Goal: Check status: Check status

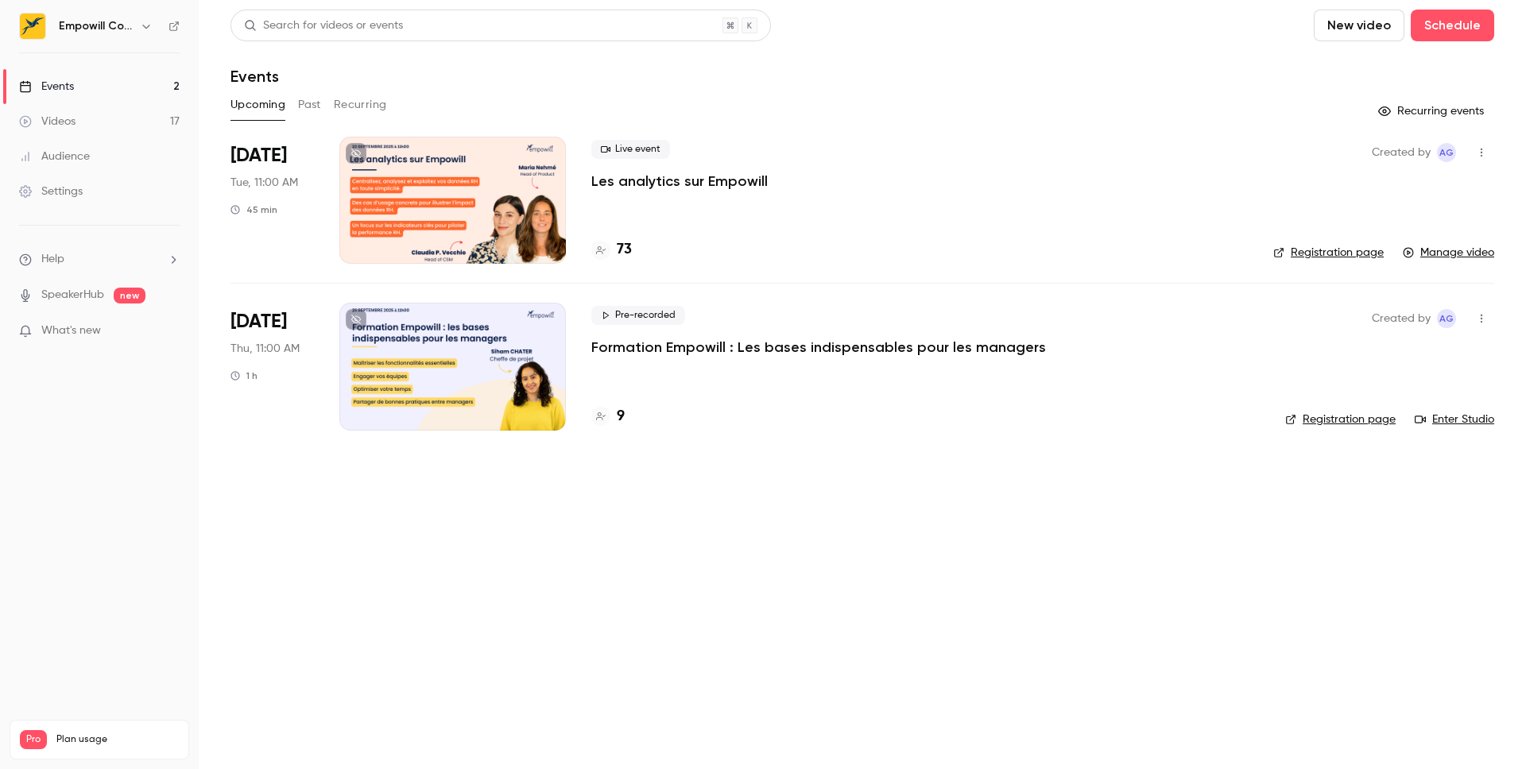
click at [485, 235] on div at bounding box center [452, 200] width 226 height 127
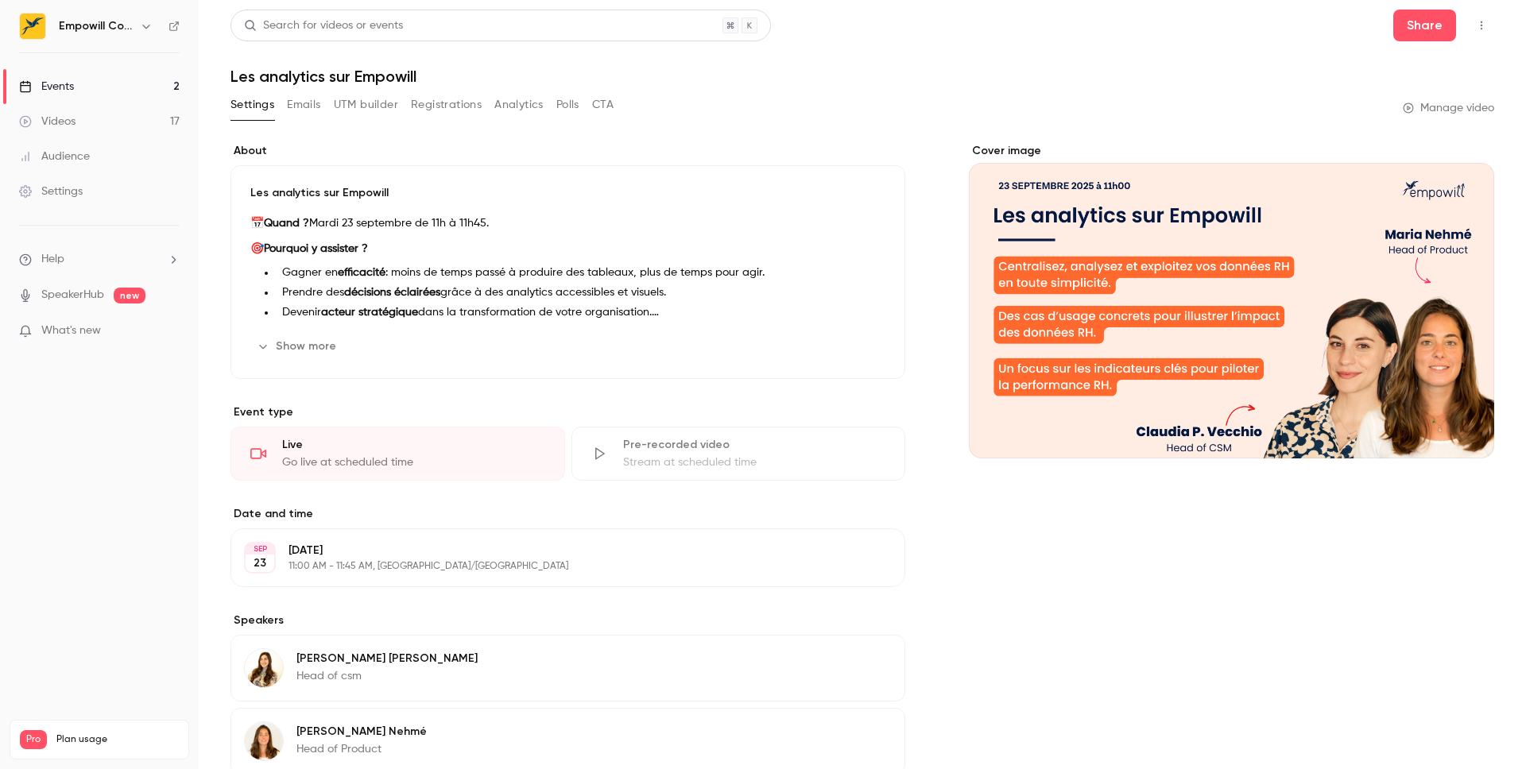
click at [300, 105] on button "Emails" at bounding box center [303, 104] width 33 height 25
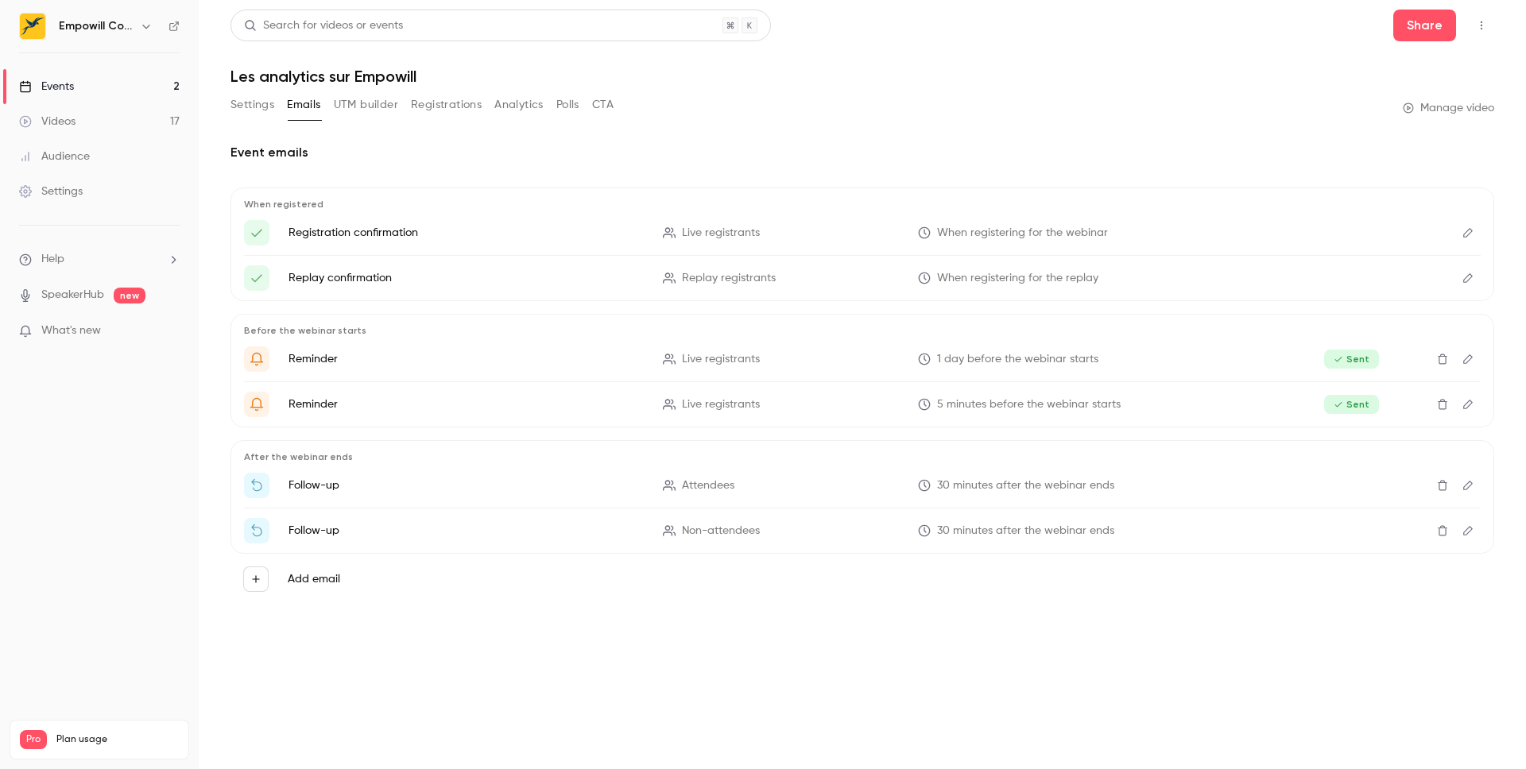
click at [385, 126] on div "Event emails When registered Registration confirmation Live registrants When re…" at bounding box center [862, 380] width 1264 height 513
click at [379, 118] on div "Settings Emails UTM builder Registrations Analytics Polls CTA" at bounding box center [421, 108] width 383 height 32
click at [352, 103] on button "UTM builder" at bounding box center [366, 104] width 64 height 25
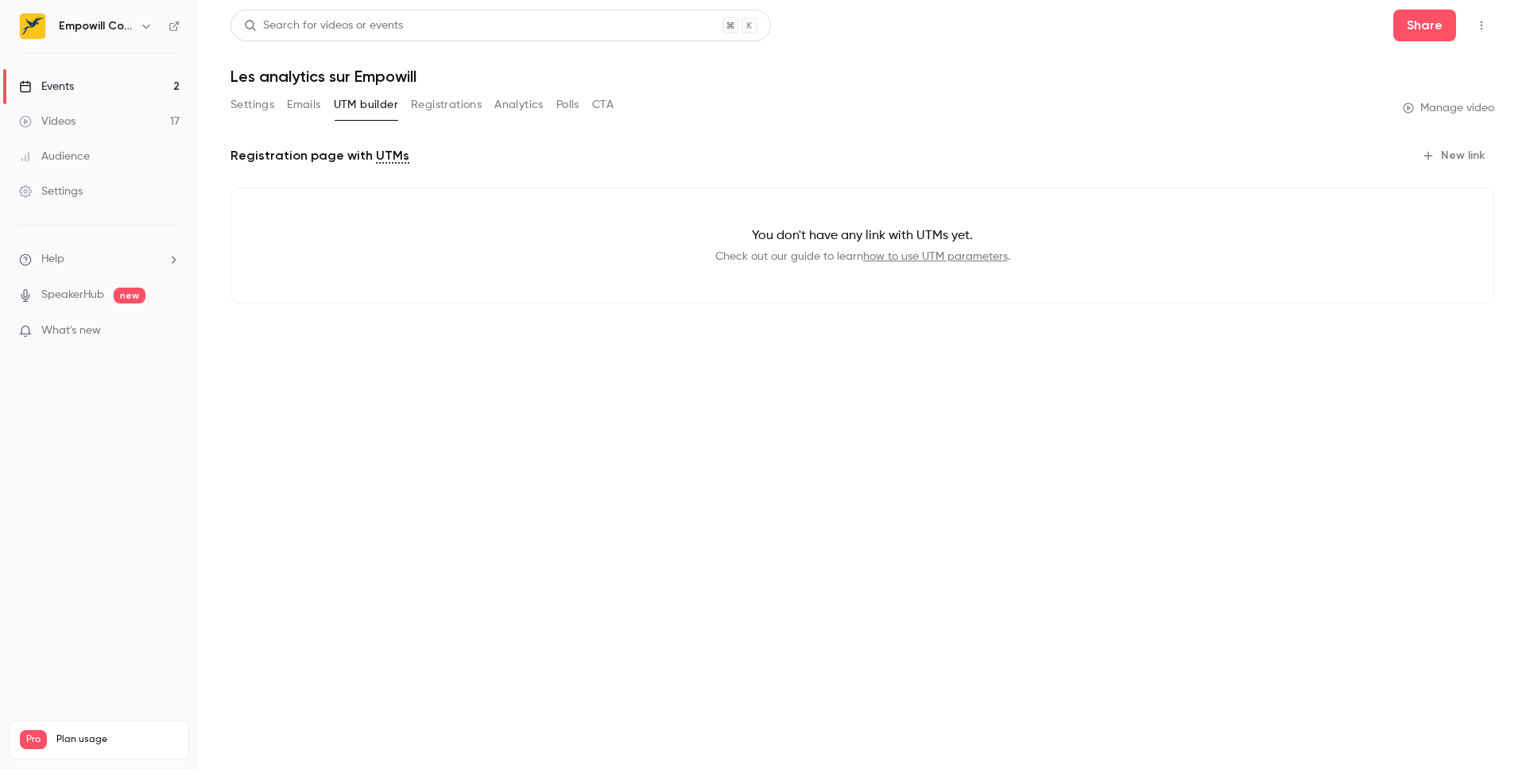
click at [237, 106] on button "Settings" at bounding box center [252, 104] width 44 height 25
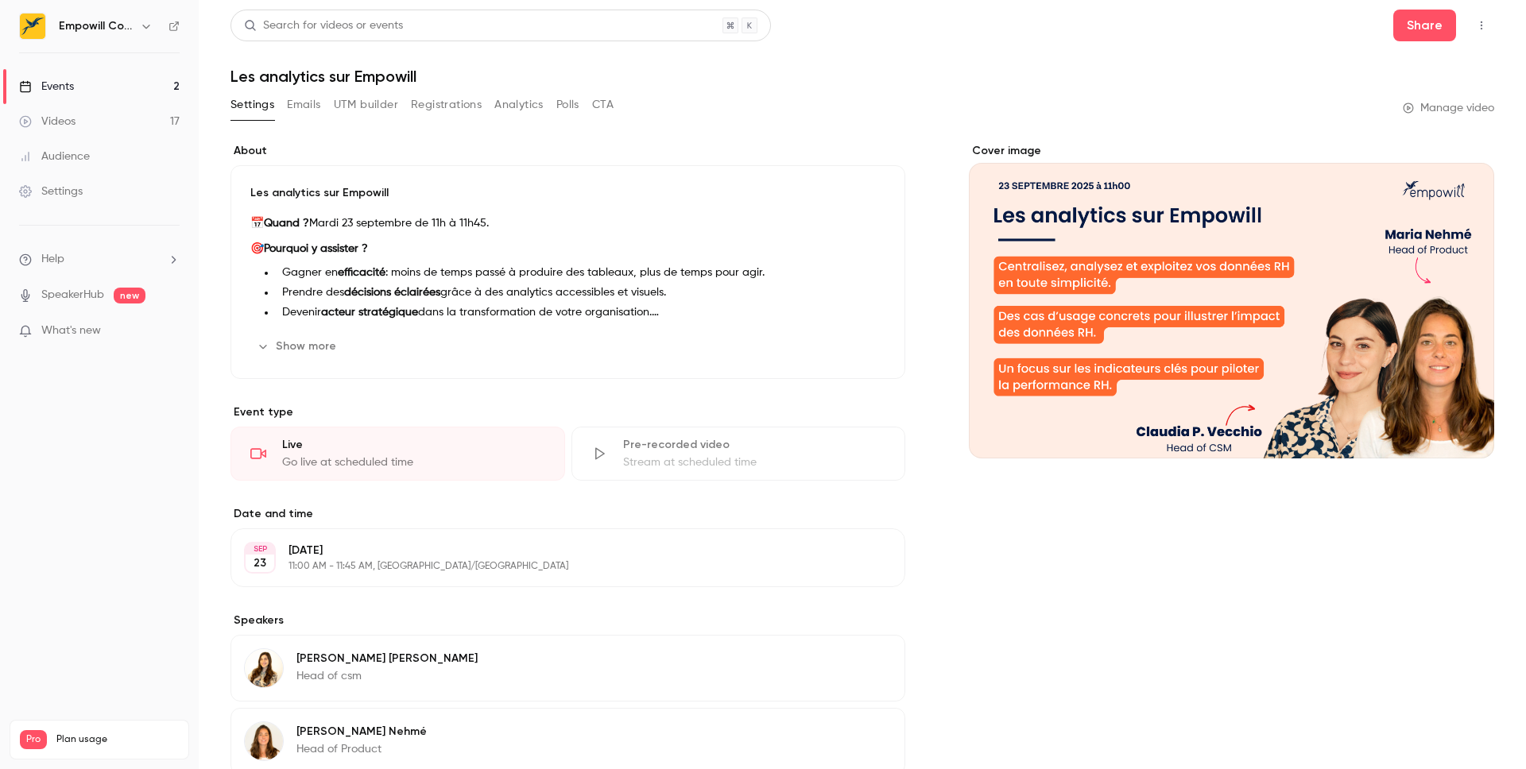
click at [441, 106] on button "Registrations" at bounding box center [446, 104] width 71 height 25
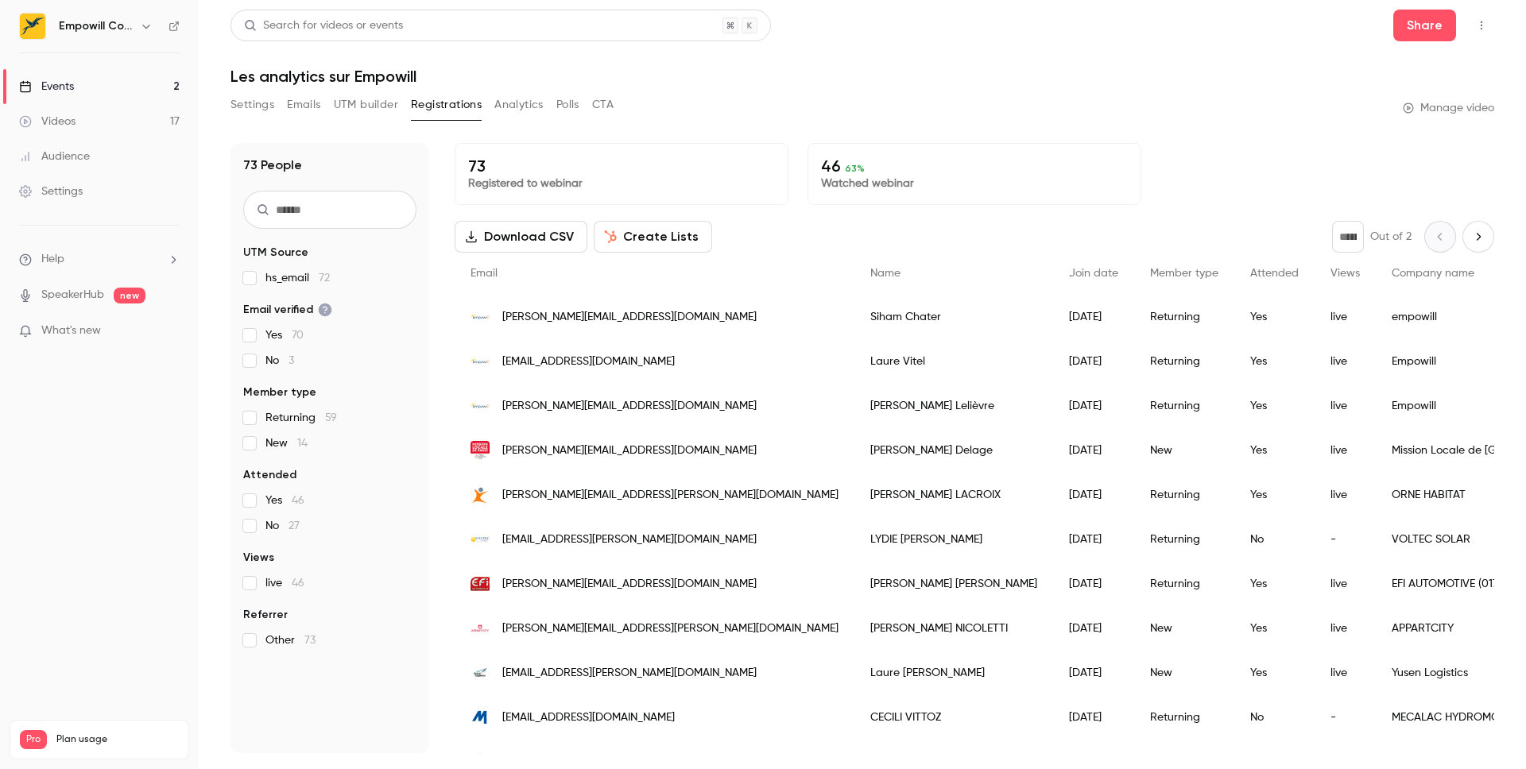
click at [516, 108] on button "Analytics" at bounding box center [518, 104] width 49 height 25
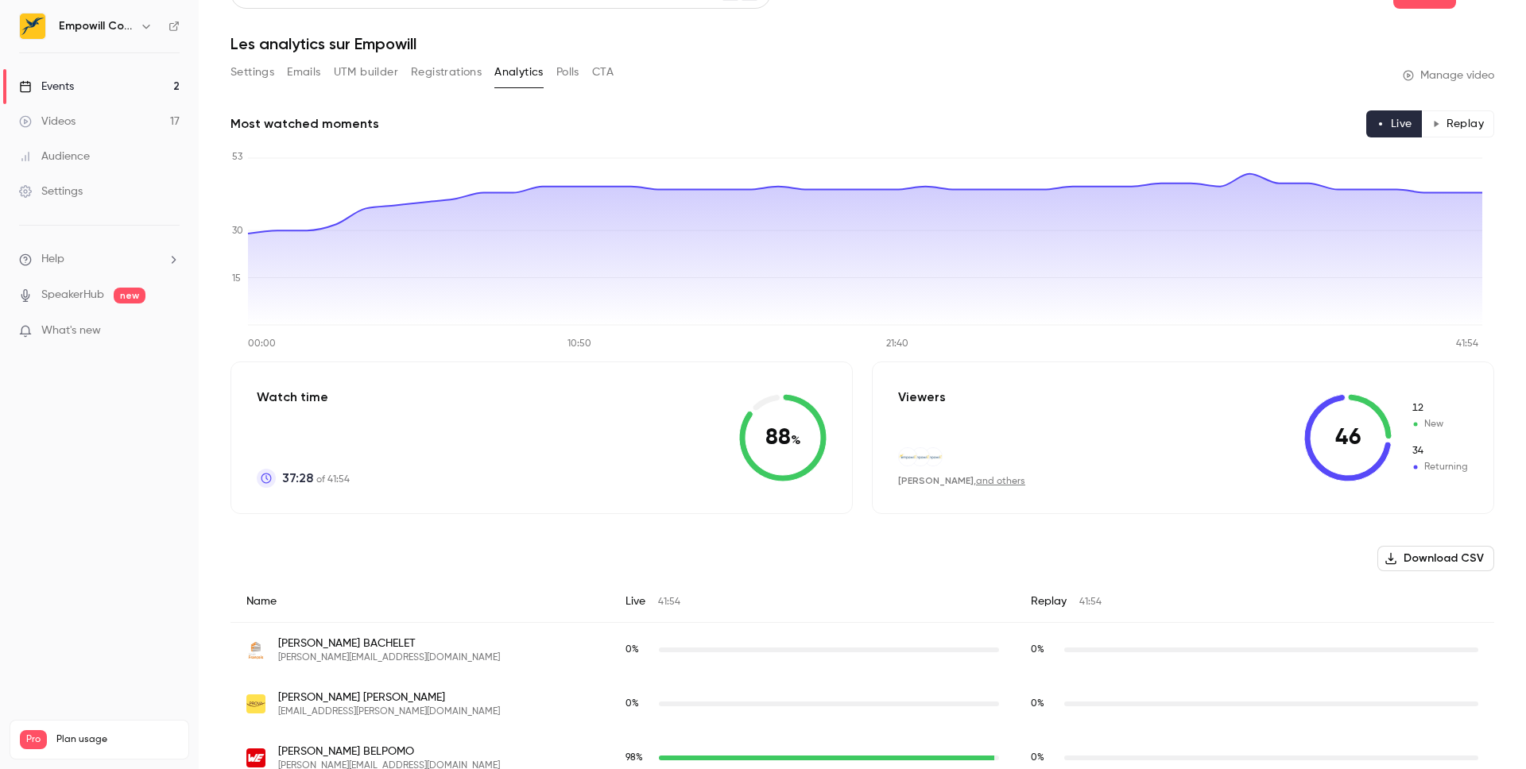
scroll to position [29, 0]
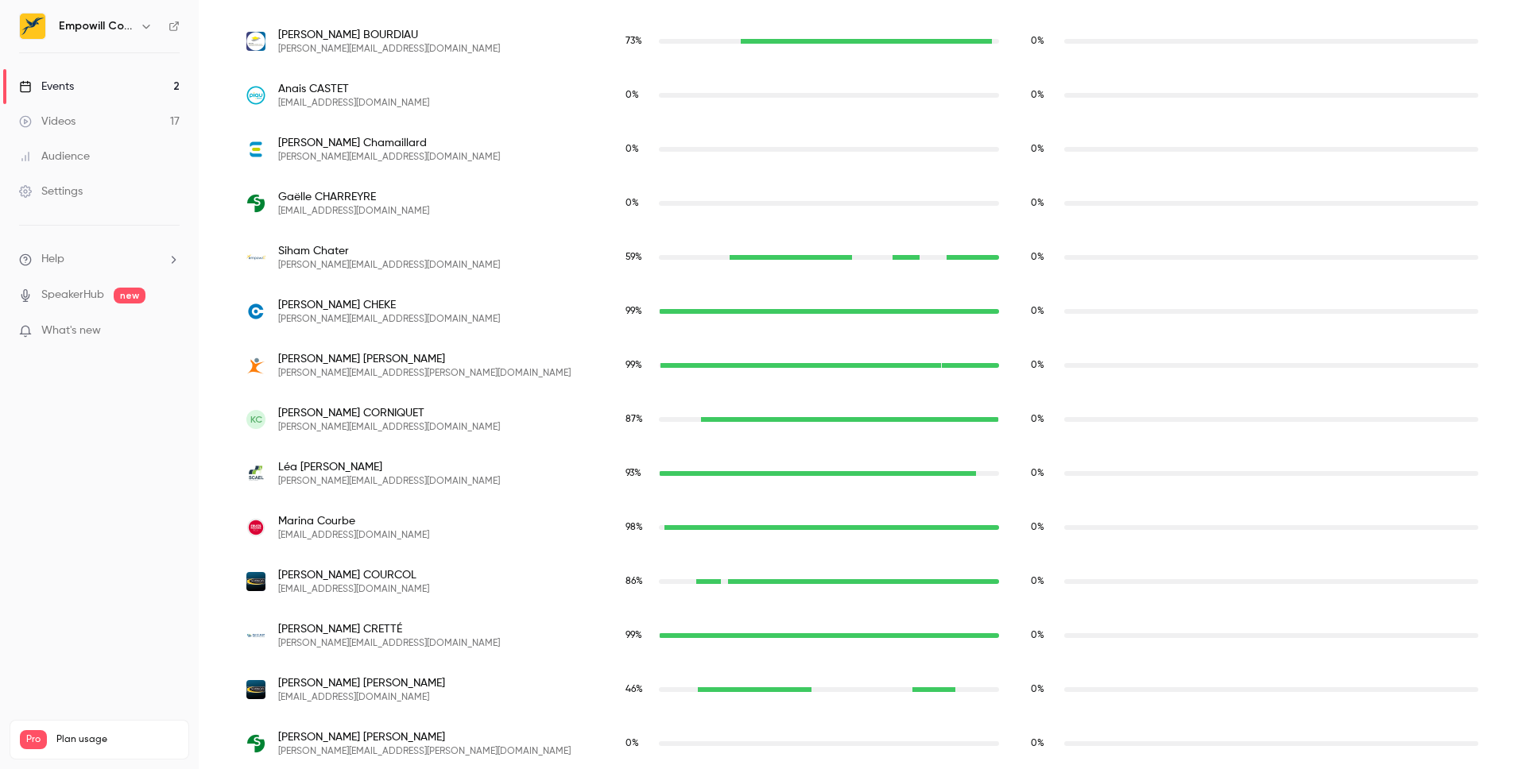
scroll to position [913, 0]
